Goal: Task Accomplishment & Management: Manage account settings

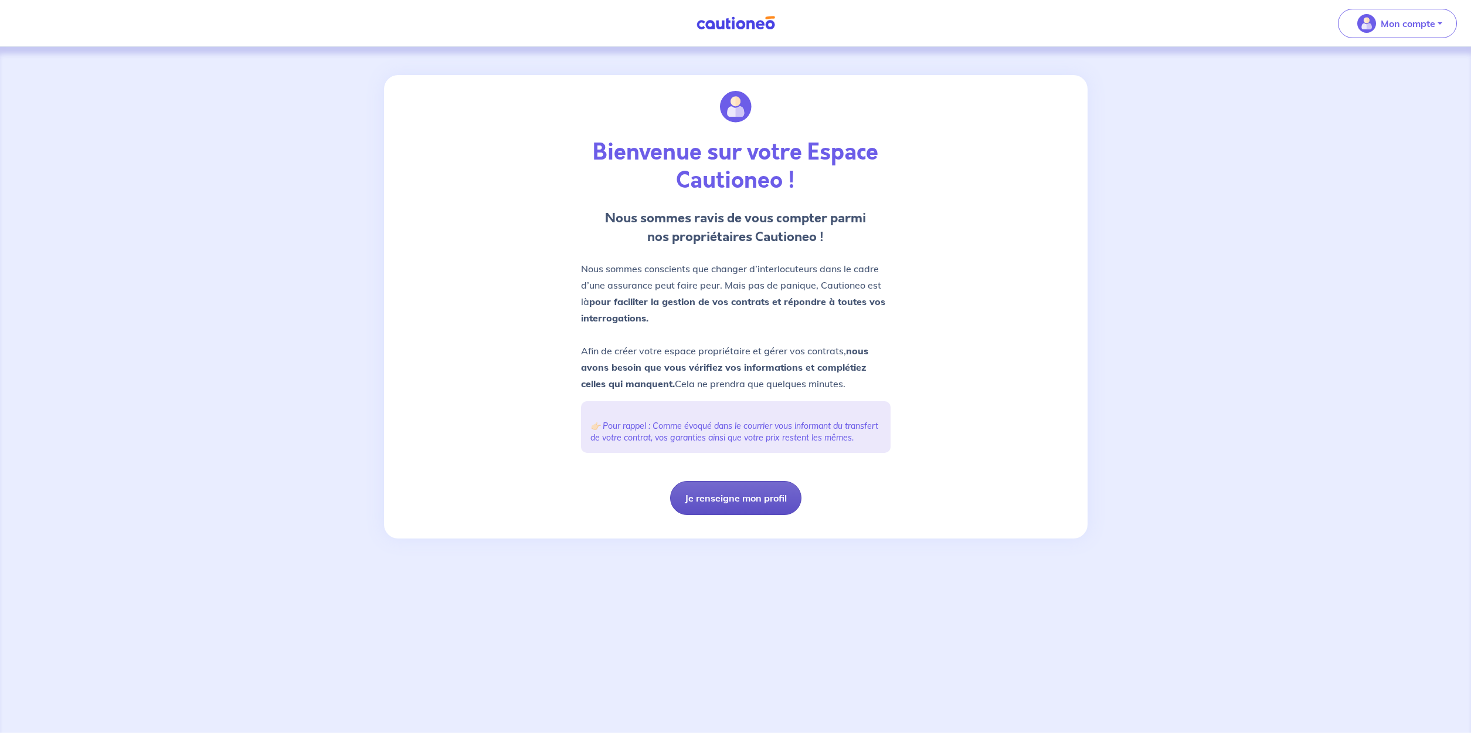
click at [710, 509] on button "Je renseigne mon profil" at bounding box center [735, 498] width 131 height 34
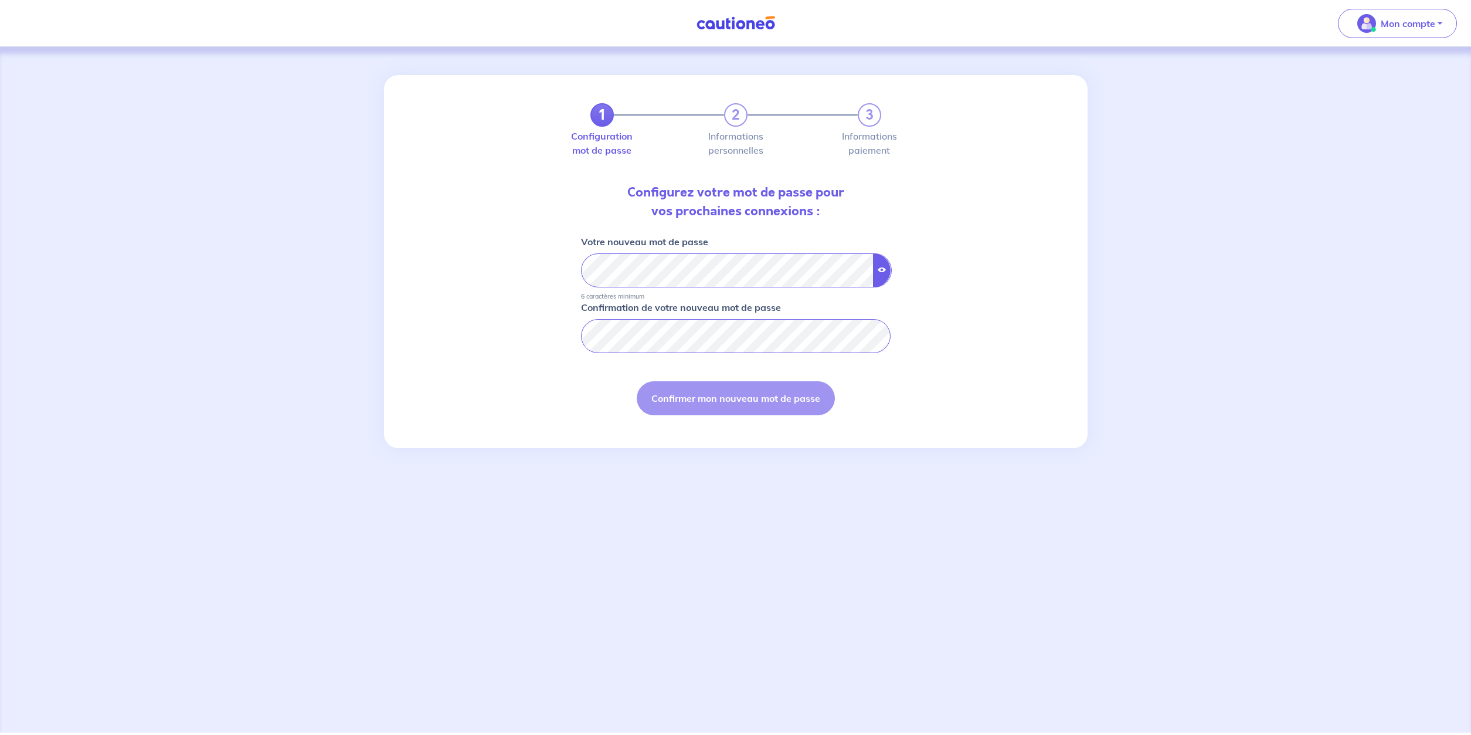
click at [878, 266] on icon "button" at bounding box center [882, 270] width 8 height 8
click at [772, 401] on button "Confirmer mon nouveau mot de passe" at bounding box center [736, 398] width 198 height 34
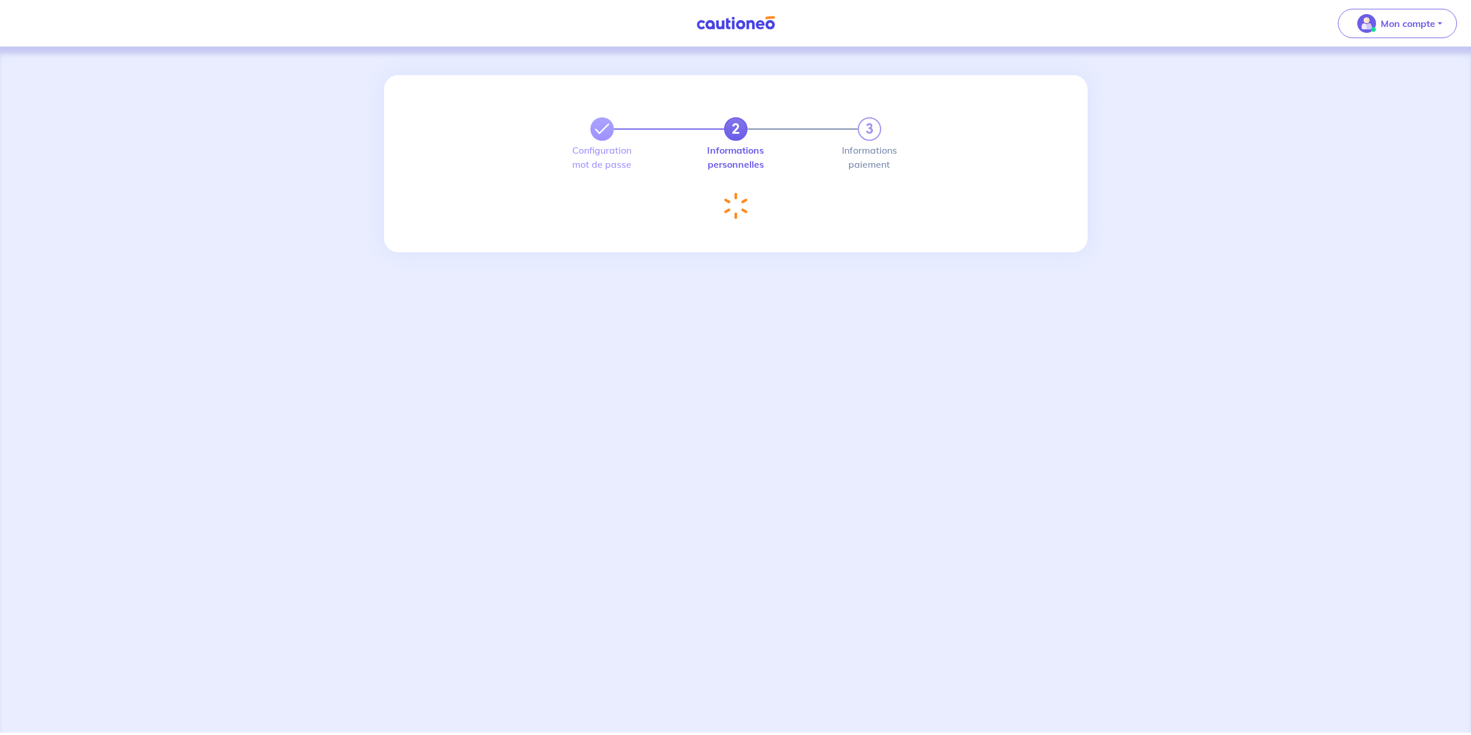
select select "FR"
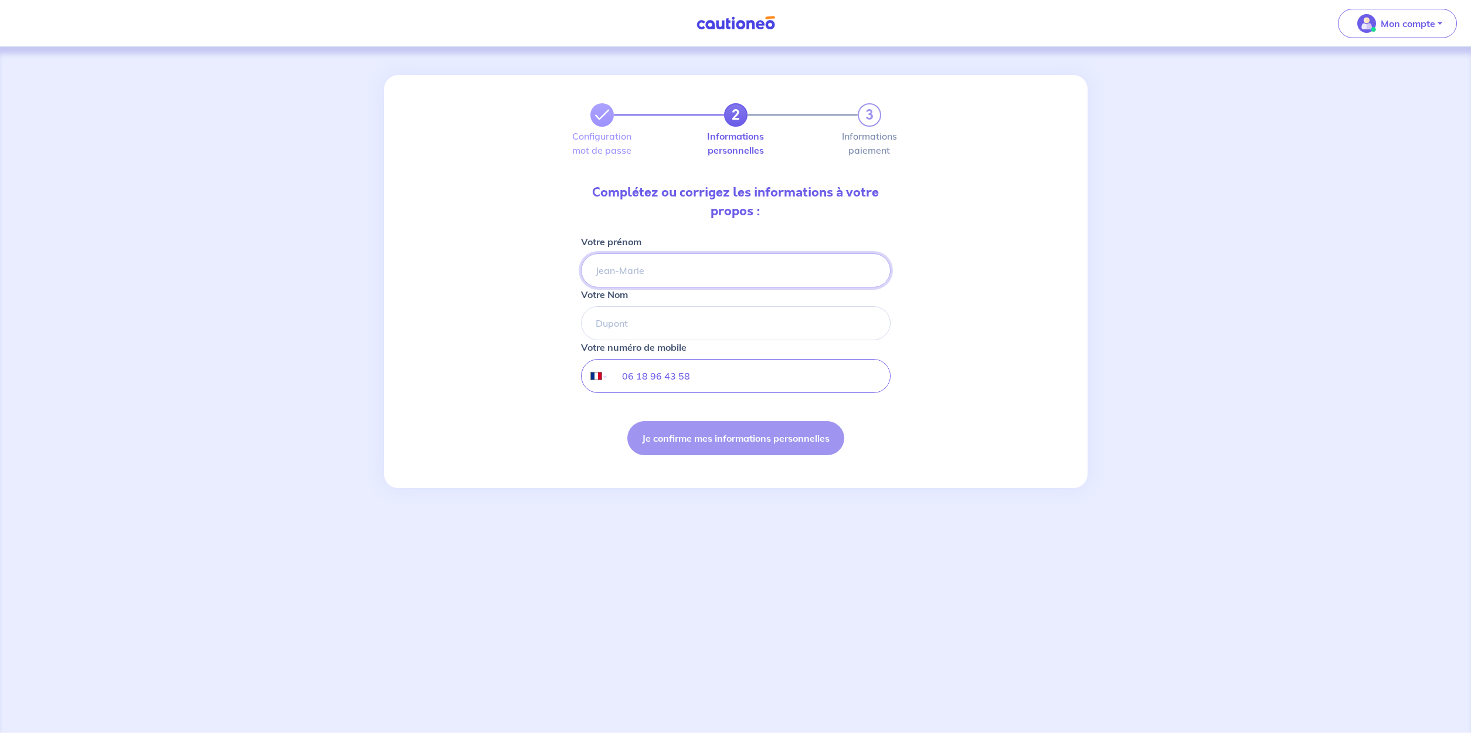
click at [606, 272] on input "Votre prénom" at bounding box center [736, 270] width 310 height 34
type input "Katy"
type input "LALEU"
click at [711, 436] on button "Je confirme mes informations personnelles" at bounding box center [736, 438] width 217 height 34
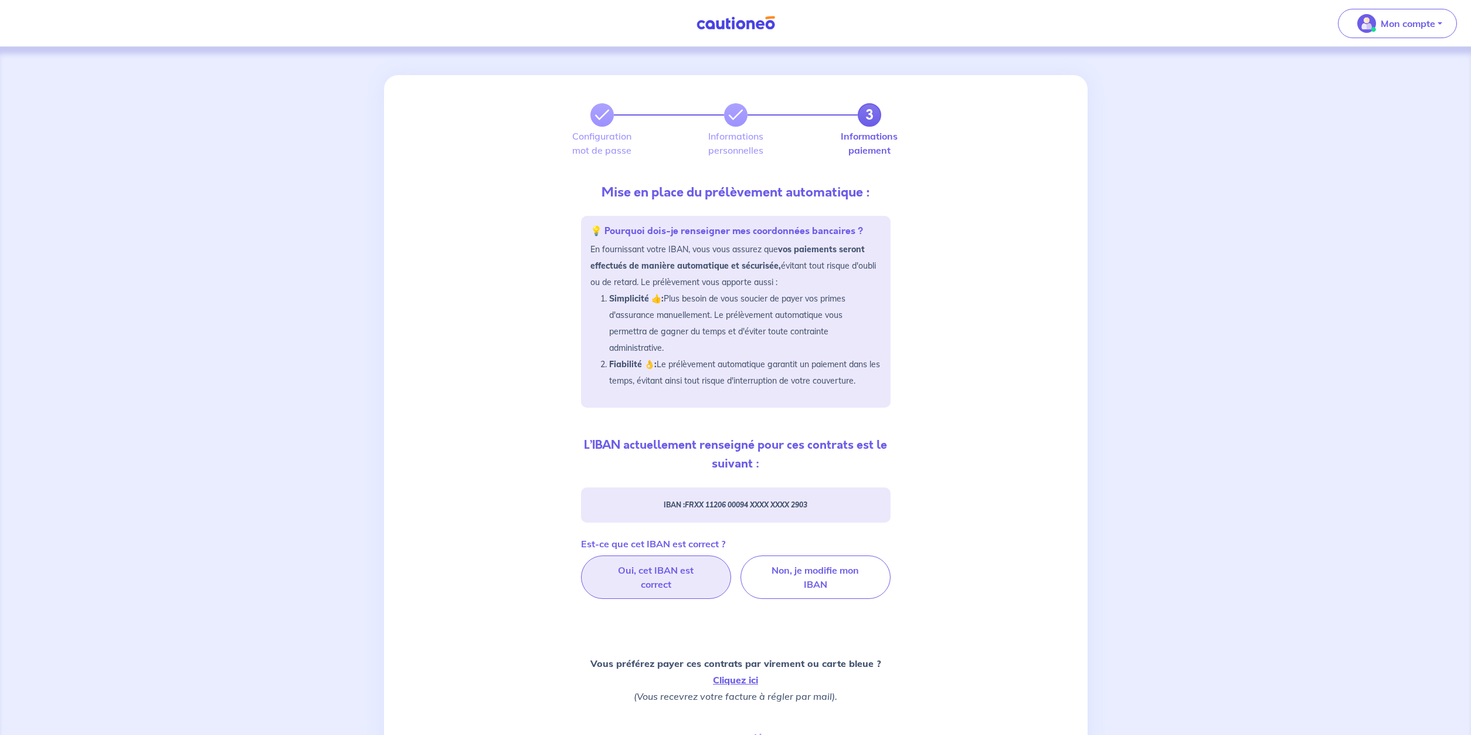
click at [664, 574] on label "Oui, cet IBAN est correct" at bounding box center [656, 576] width 150 height 43
click at [732, 563] on input "Oui, cet IBAN est correct" at bounding box center [736, 559] width 8 height 8
radio input "true"
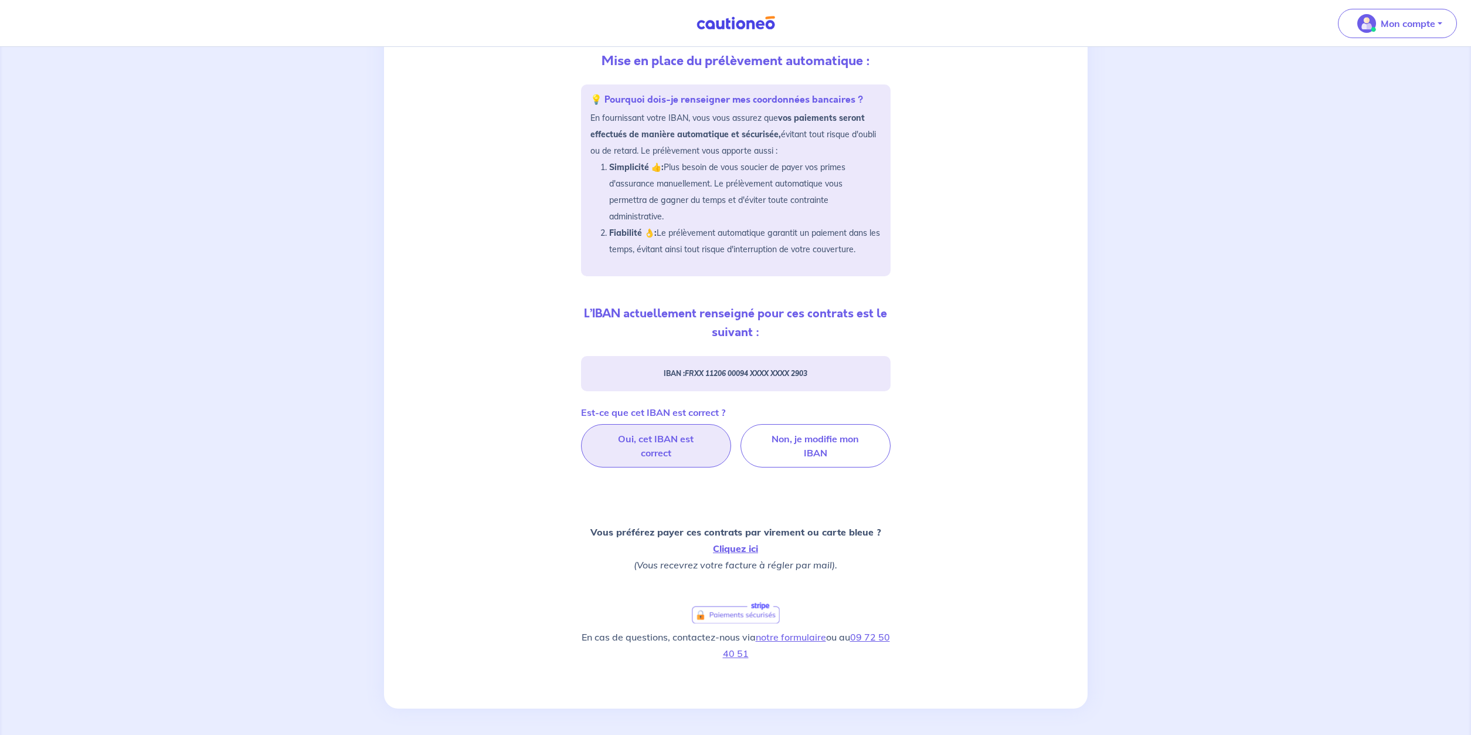
scroll to position [133, 0]
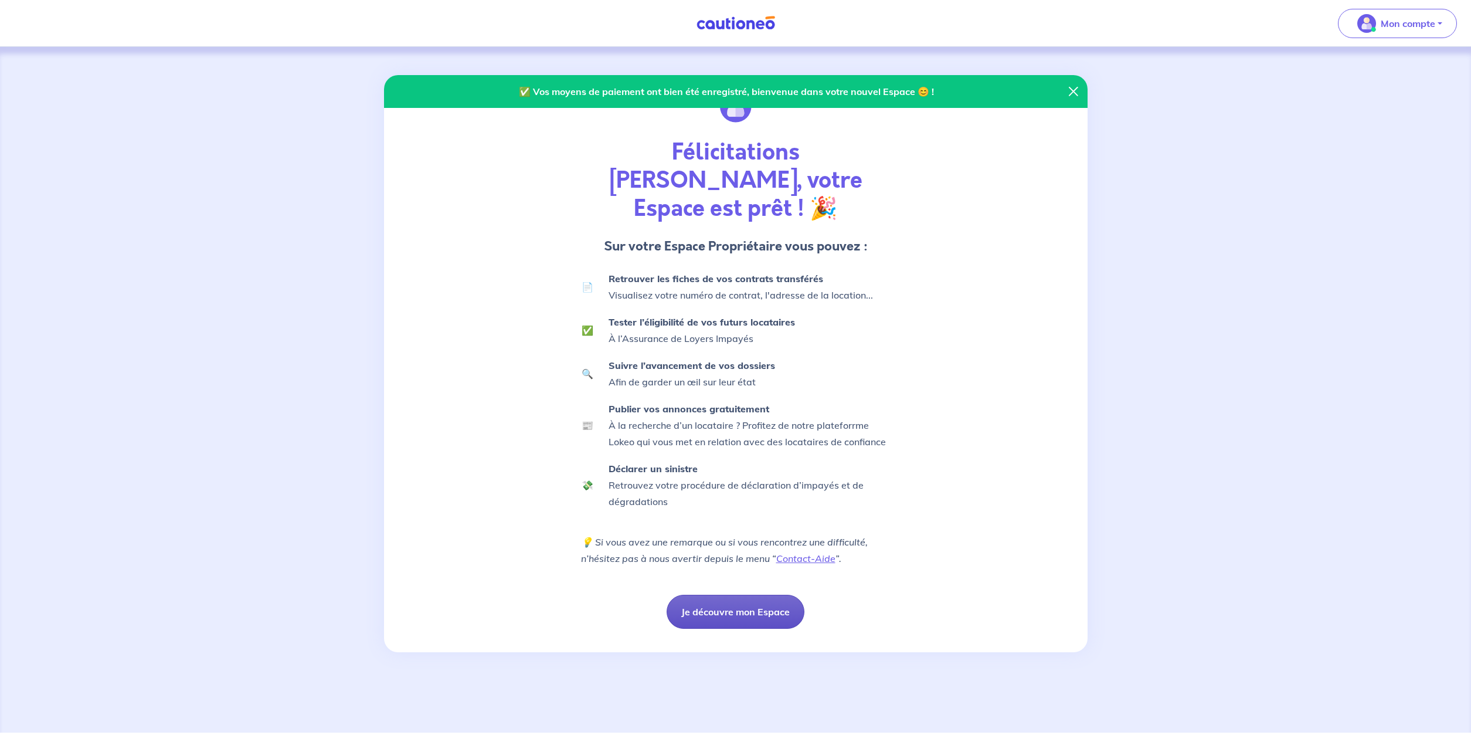
click at [728, 595] on button "Je découvre mon Espace" at bounding box center [736, 612] width 138 height 34
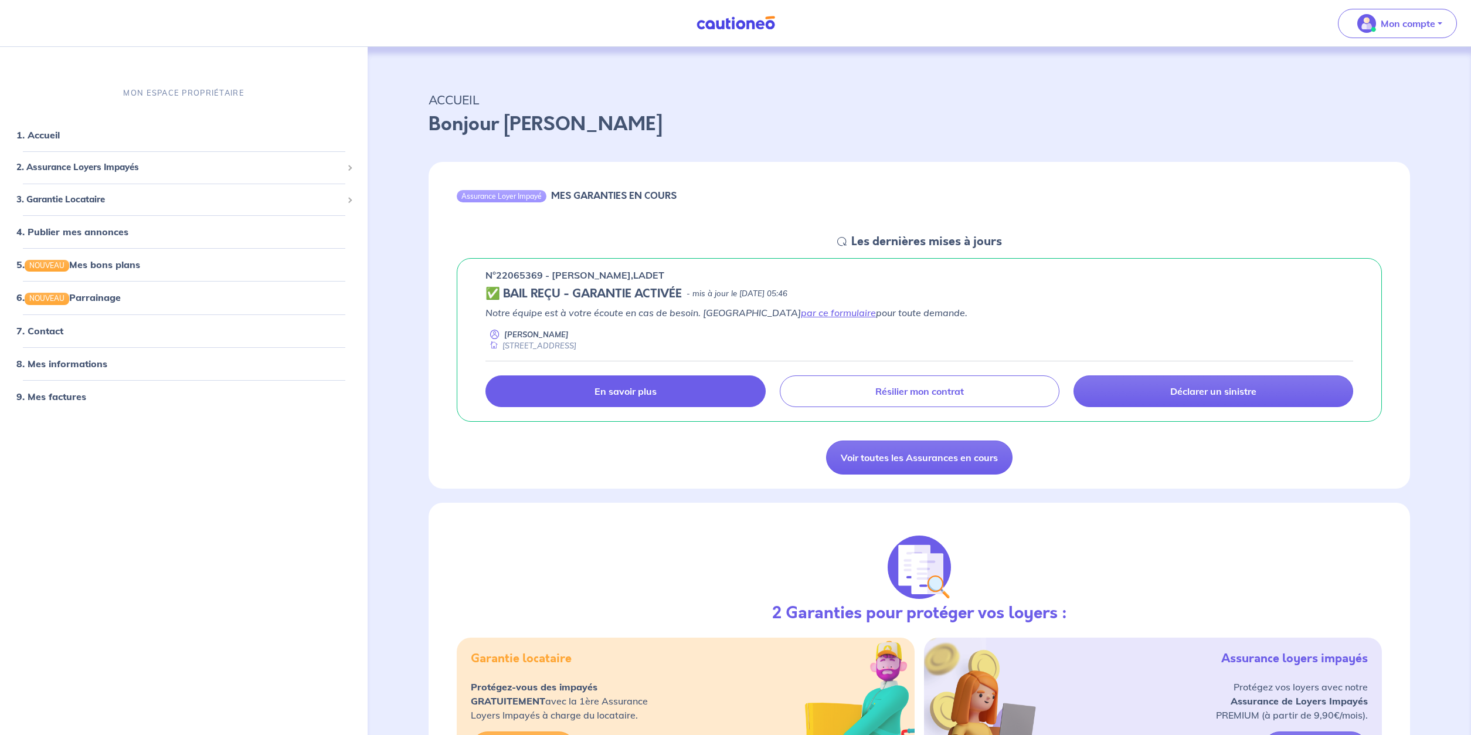
click at [630, 395] on p "En savoir plus" at bounding box center [626, 391] width 62 height 12
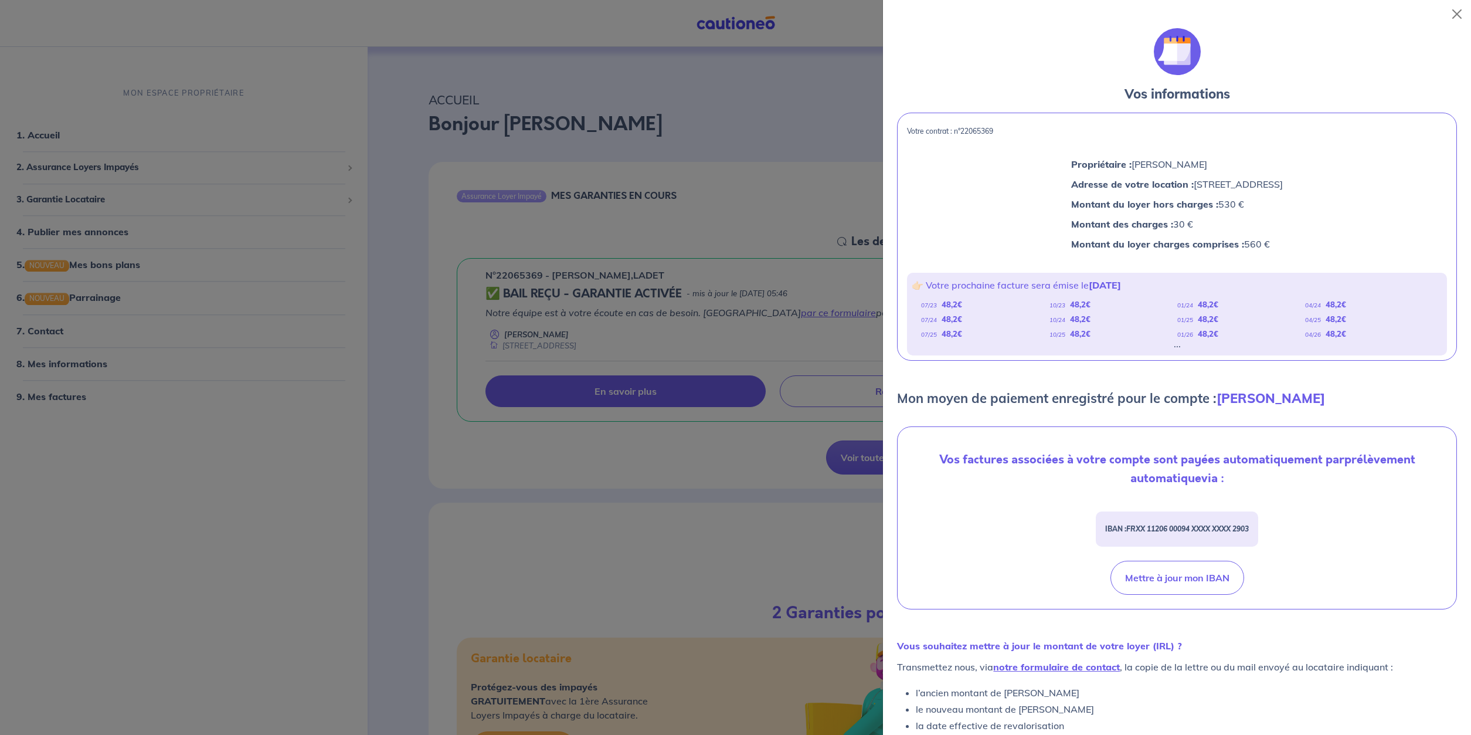
click at [680, 567] on div at bounding box center [735, 367] width 1471 height 735
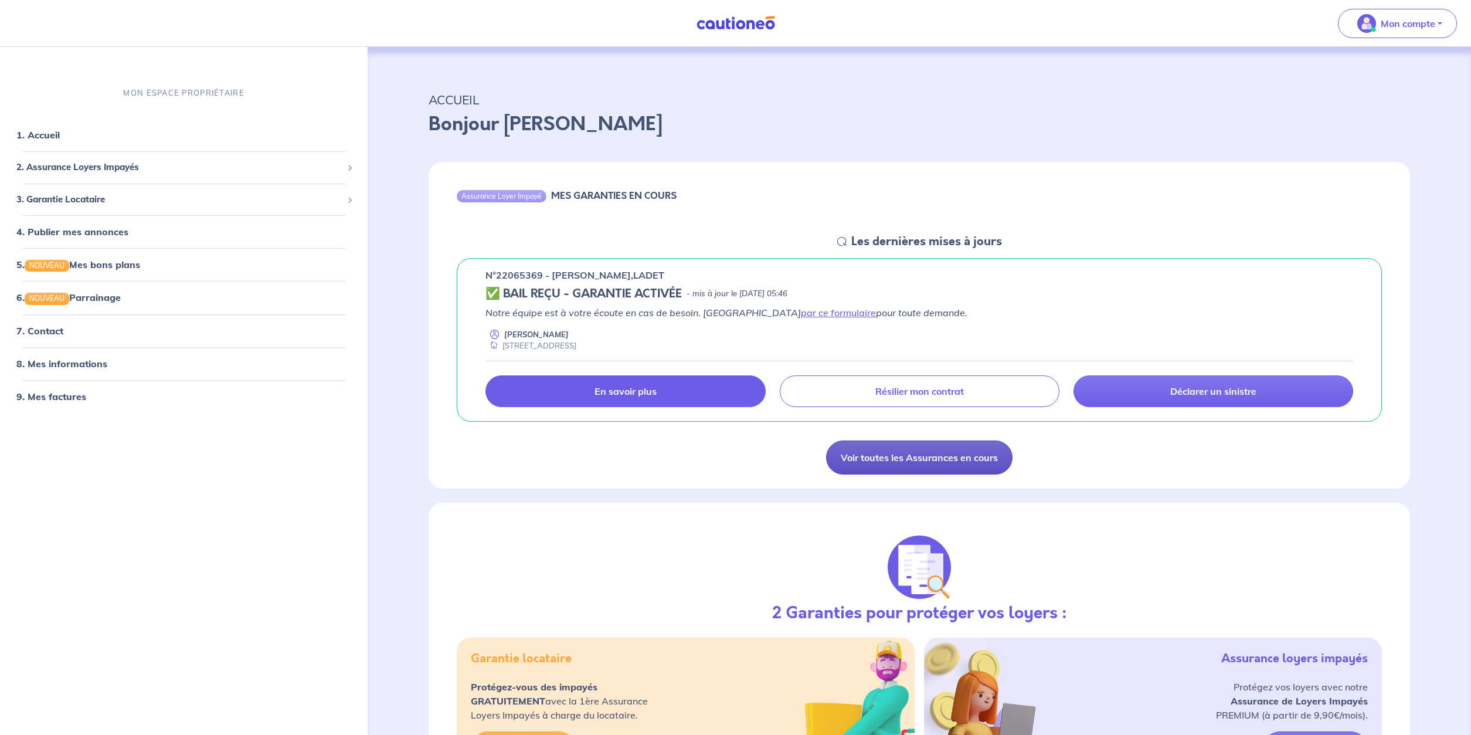
click at [870, 461] on link "Voir toutes les Assurances en cours" at bounding box center [919, 457] width 186 height 34
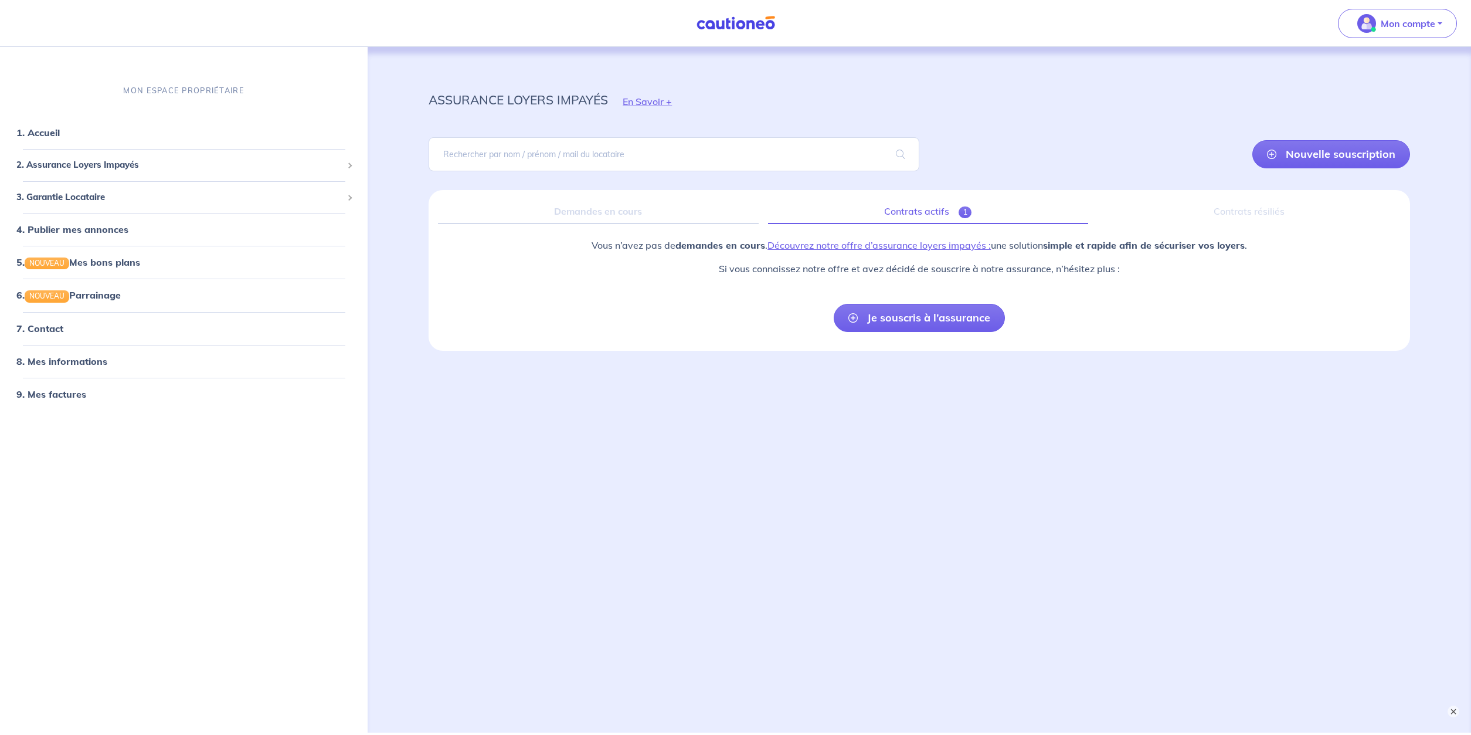
click at [957, 212] on link "Contrats actifs 1" at bounding box center [928, 211] width 320 height 25
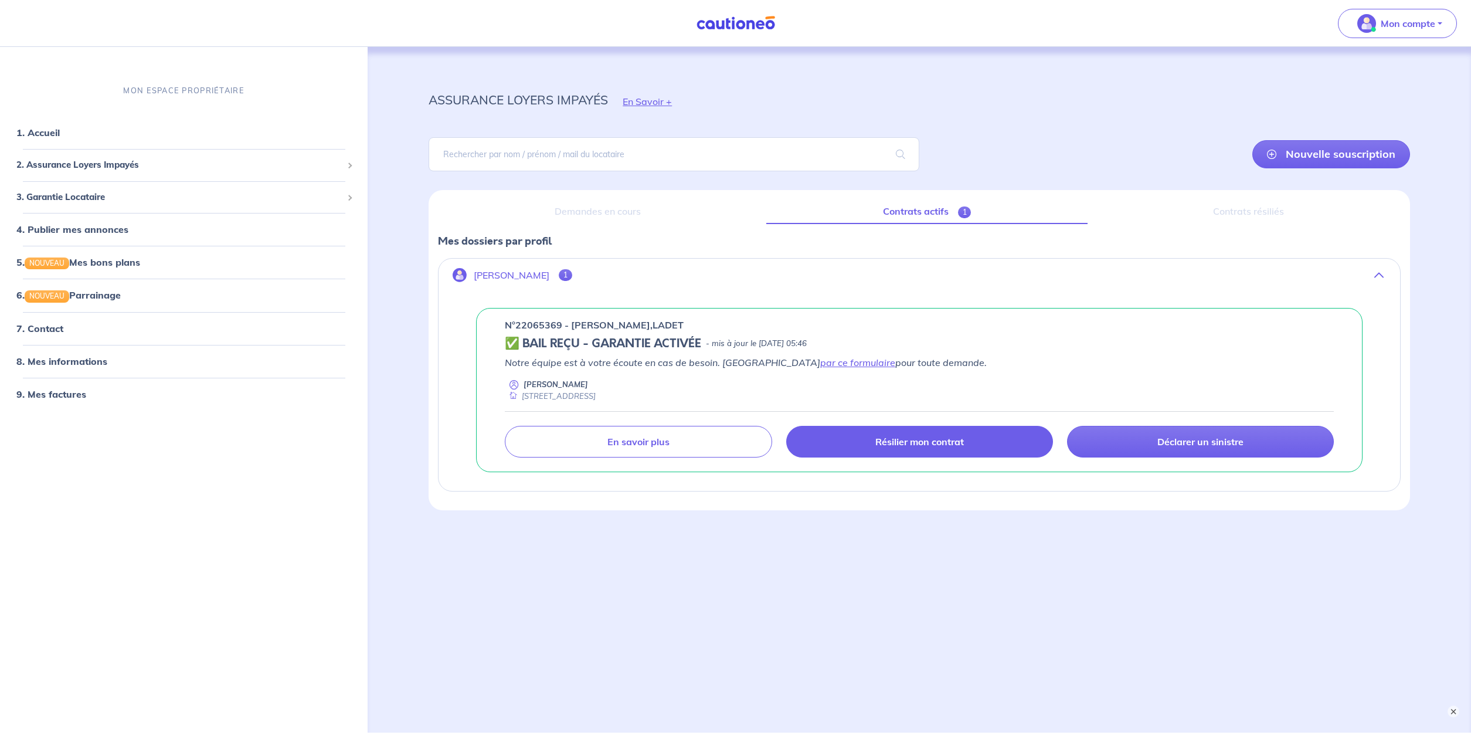
click at [880, 443] on p "Résilier mon contrat" at bounding box center [920, 442] width 89 height 12
click at [865, 446] on link "Résilier mon contrat" at bounding box center [919, 442] width 267 height 32
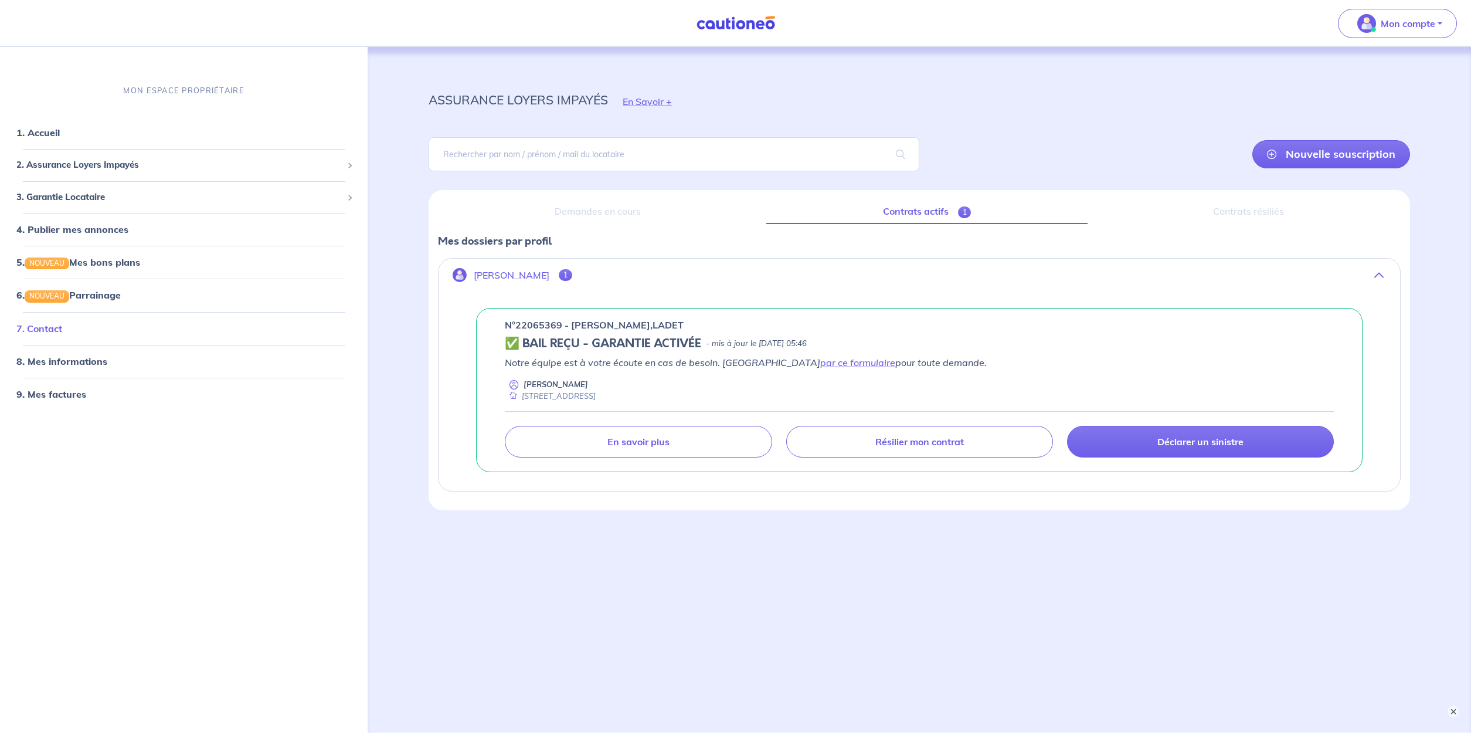
click at [48, 324] on link "7. Contact" at bounding box center [39, 329] width 46 height 12
click at [63, 367] on link "8. Mes informations" at bounding box center [59, 361] width 87 height 12
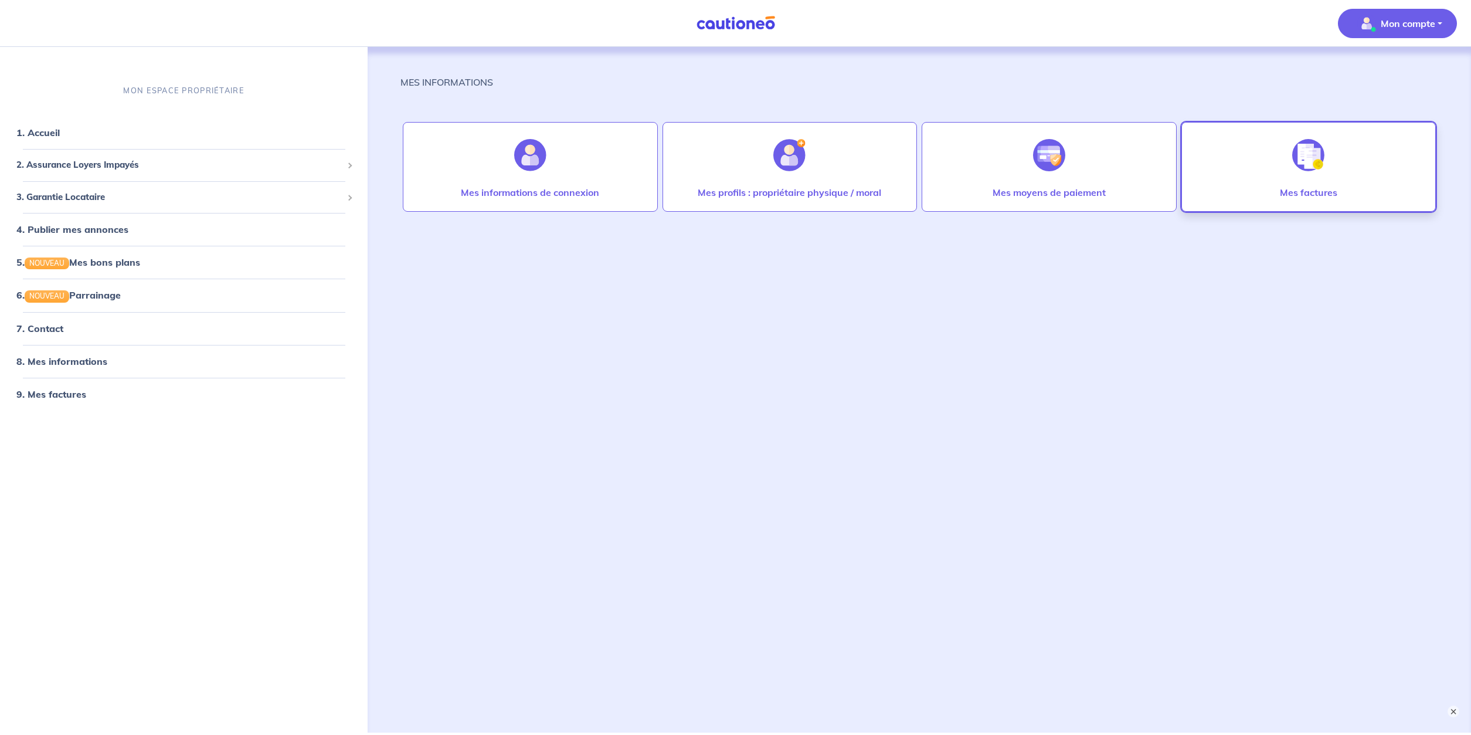
click at [1303, 147] on img at bounding box center [1309, 155] width 32 height 32
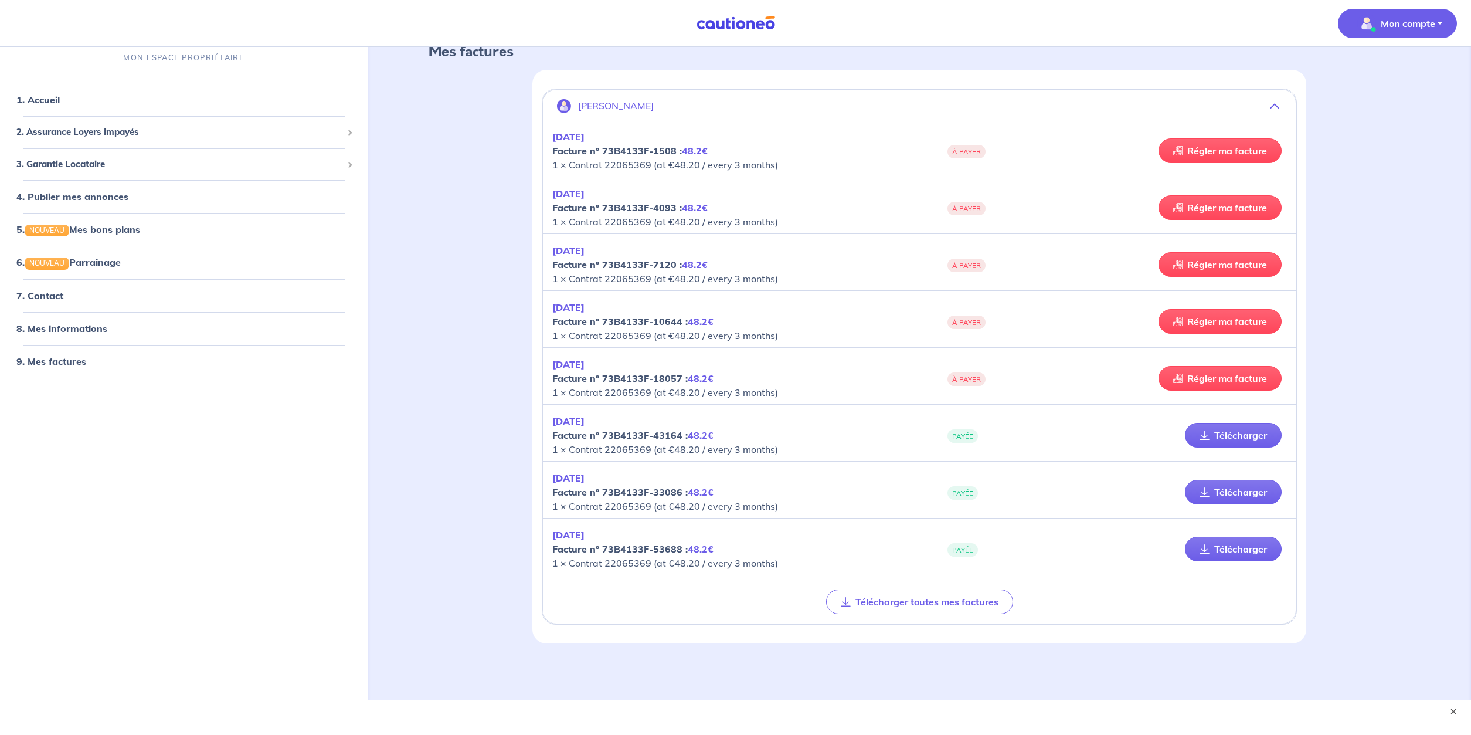
scroll to position [81, 0]
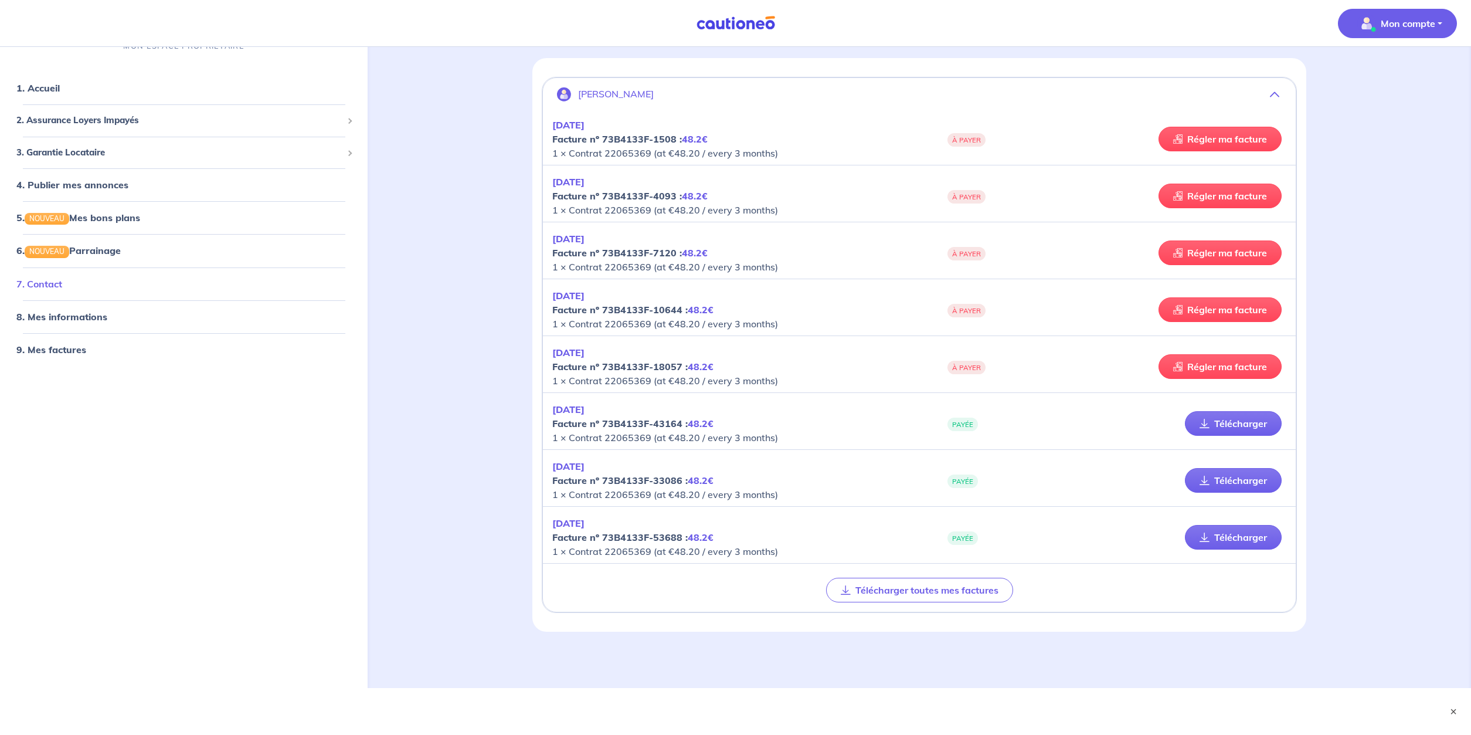
click at [52, 284] on link "7. Contact" at bounding box center [39, 284] width 46 height 12
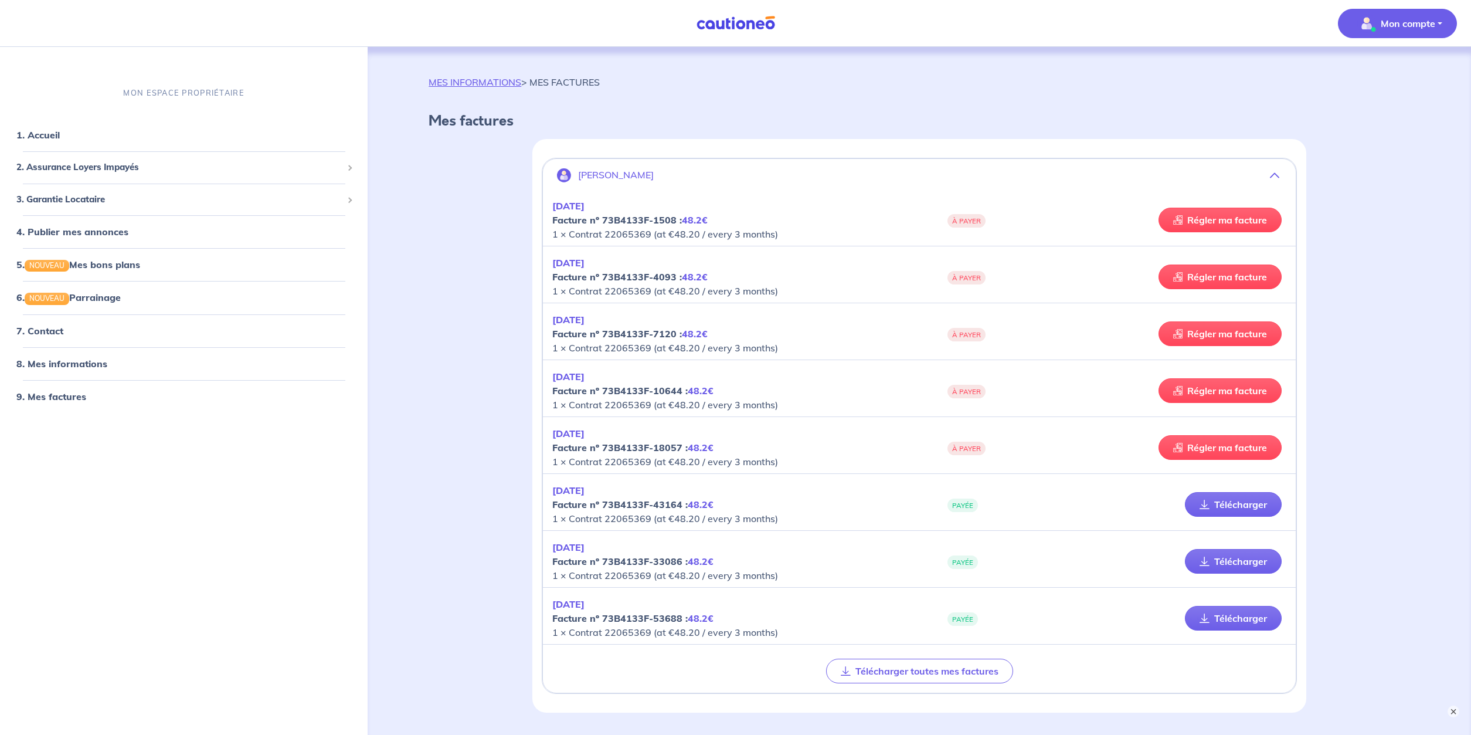
click at [579, 507] on strong "Facture nº 73B4133F-43164 : 48.2€" at bounding box center [632, 504] width 161 height 12
click at [1270, 508] on link "Télécharger" at bounding box center [1233, 504] width 97 height 25
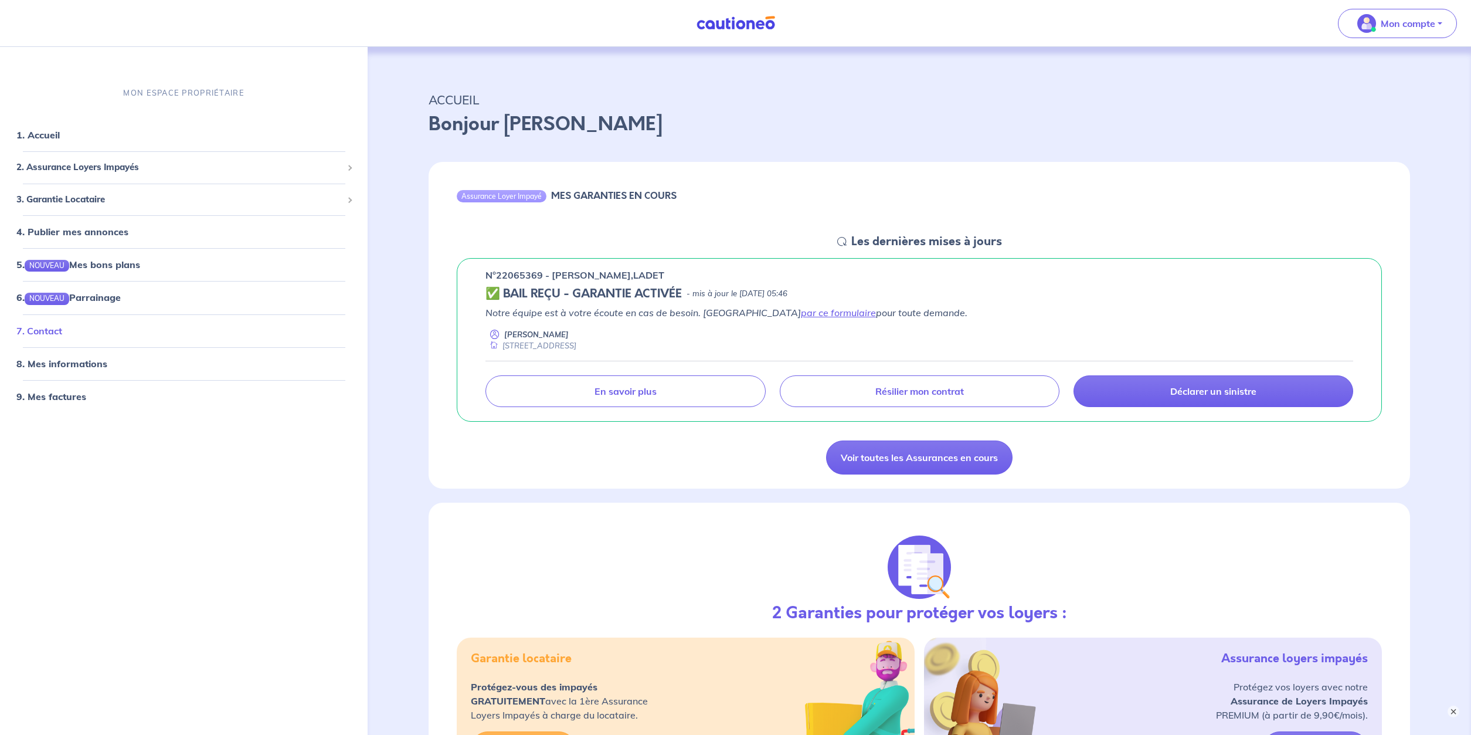
click at [49, 328] on link "7. Contact" at bounding box center [39, 331] width 46 height 12
